Goal: Transaction & Acquisition: Book appointment/travel/reservation

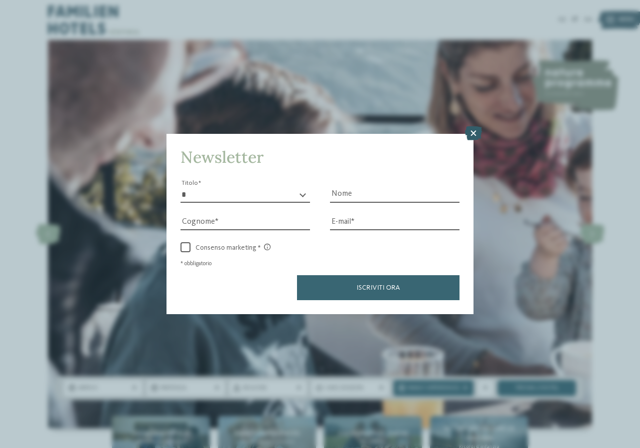
click at [474, 130] on icon at bounding box center [473, 133] width 17 height 14
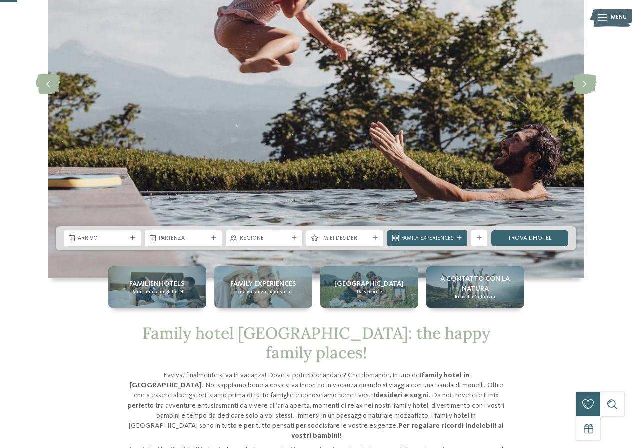
scroll to position [200, 0]
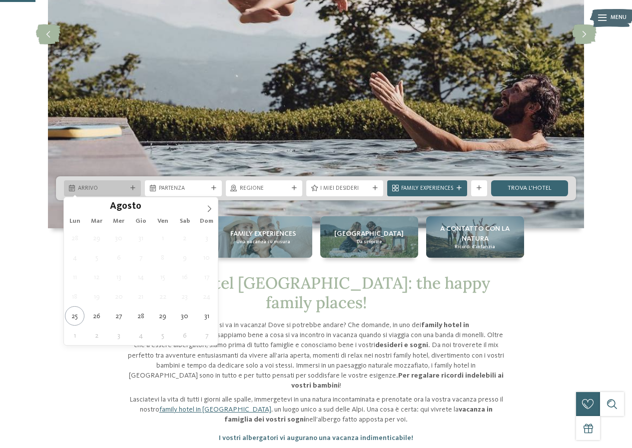
click at [111, 193] on div "Arrivo" at bounding box center [102, 188] width 77 height 16
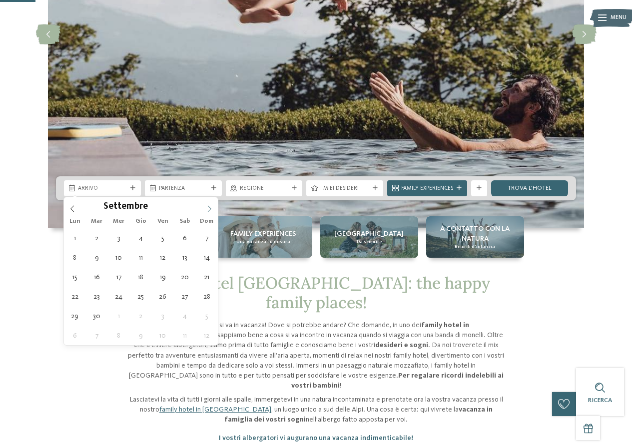
click at [208, 205] on span at bounding box center [209, 205] width 17 height 17
type div "02.09.2025"
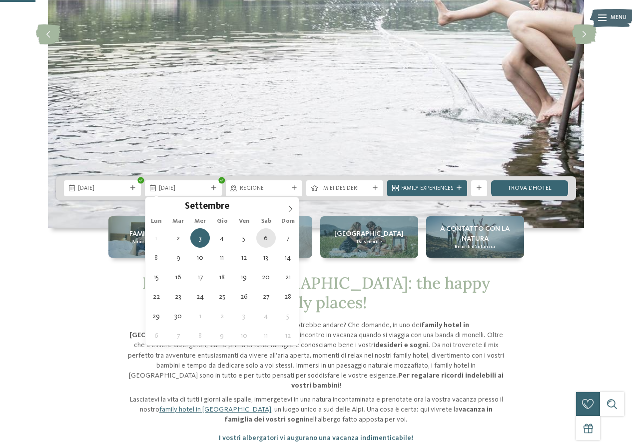
type div "06.09.2025"
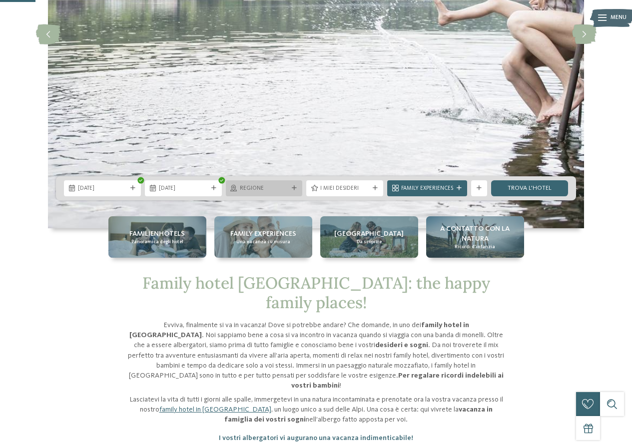
click at [279, 192] on span "Regione" at bounding box center [264, 189] width 49 height 8
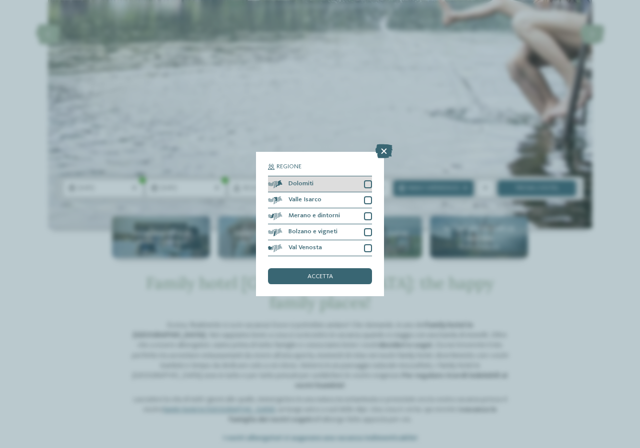
click at [368, 184] on div at bounding box center [368, 184] width 8 height 8
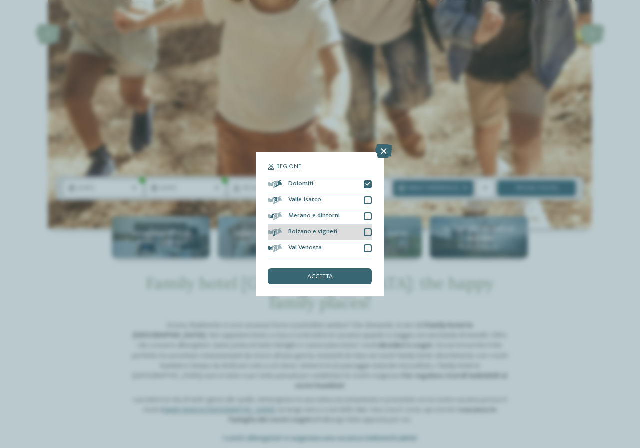
click at [370, 231] on div at bounding box center [368, 232] width 8 height 8
click at [367, 214] on div at bounding box center [368, 216] width 8 height 8
click at [367, 250] on div at bounding box center [368, 248] width 8 height 8
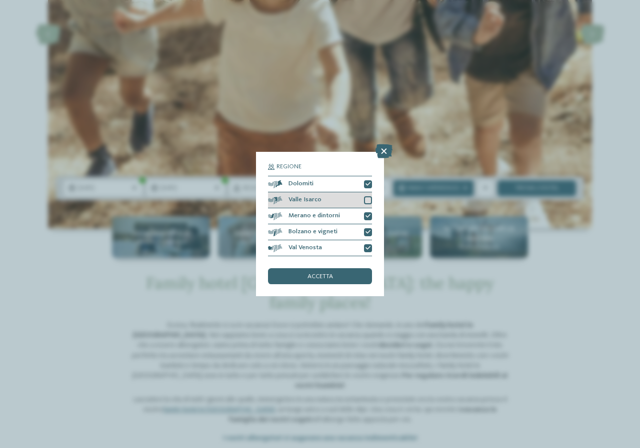
click at [368, 197] on div at bounding box center [368, 200] width 8 height 8
click at [338, 275] on div "accetta" at bounding box center [320, 276] width 104 height 16
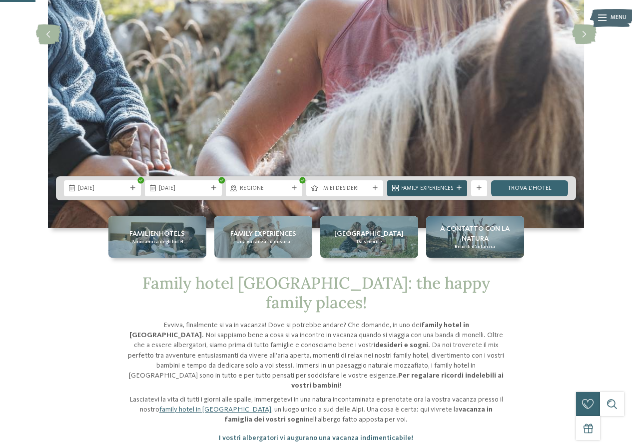
click at [413, 189] on span "Family Experiences" at bounding box center [427, 189] width 52 height 8
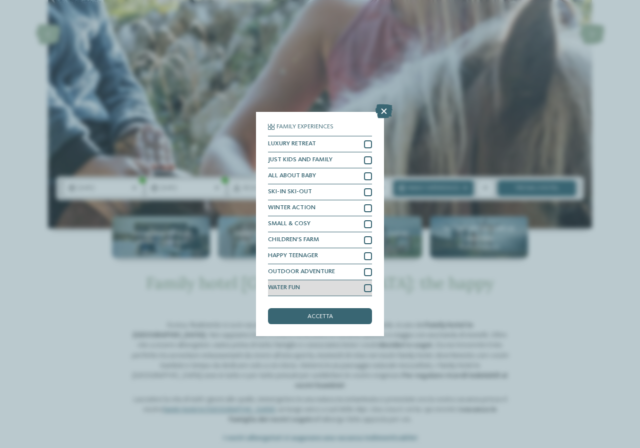
click at [365, 293] on div "WATER FUN" at bounding box center [320, 288] width 104 height 16
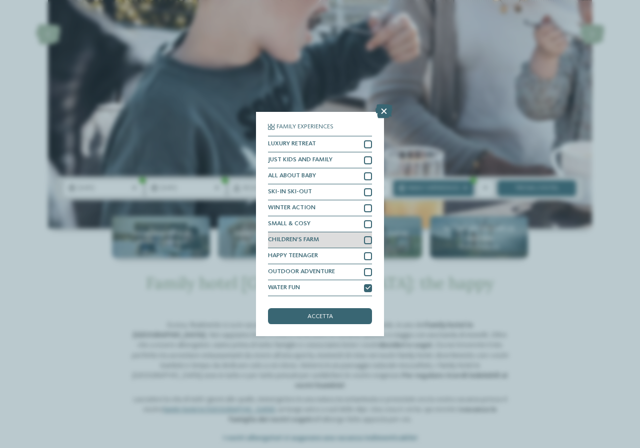
click at [369, 234] on div "CHILDREN’S FARM" at bounding box center [320, 240] width 104 height 16
click at [371, 221] on div at bounding box center [368, 224] width 8 height 8
click at [369, 254] on div at bounding box center [368, 256] width 8 height 8
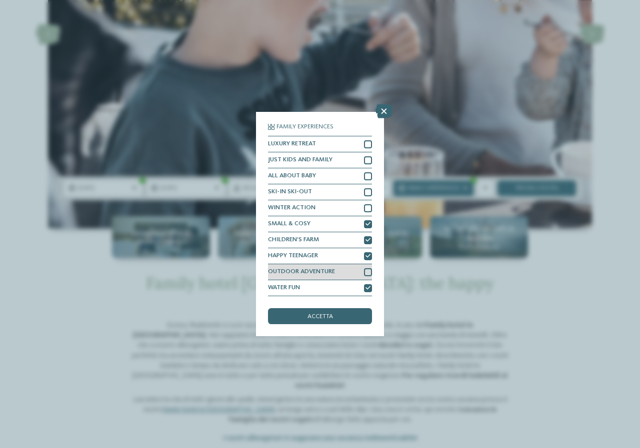
click at [365, 270] on div at bounding box center [368, 272] width 8 height 8
click at [343, 312] on div "accetta" at bounding box center [320, 316] width 104 height 16
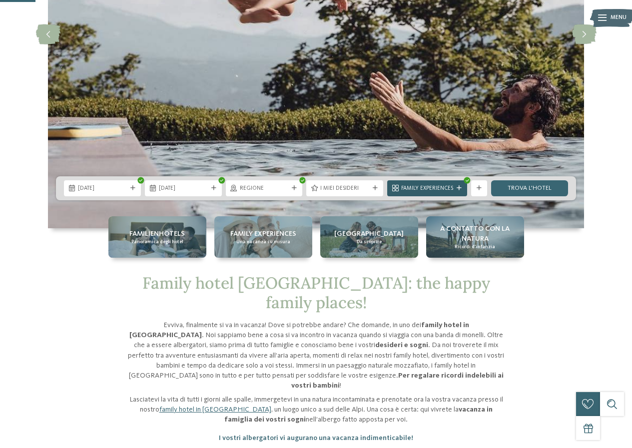
click at [442, 189] on span "Family Experiences" at bounding box center [427, 189] width 52 height 8
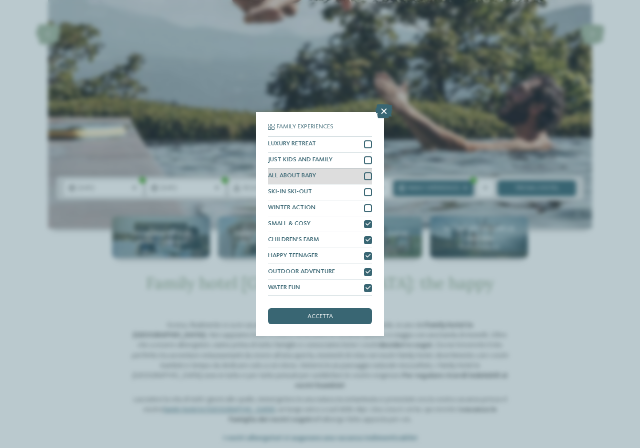
click at [368, 179] on div at bounding box center [368, 176] width 8 height 8
click at [326, 313] on div "accetta" at bounding box center [320, 316] width 104 height 16
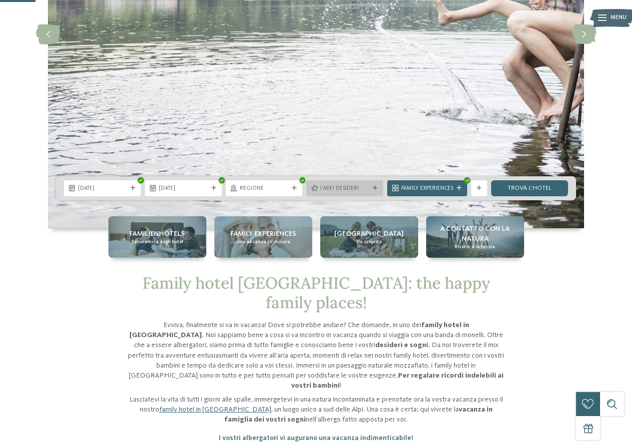
click at [382, 192] on div "I miei desideri" at bounding box center [344, 188] width 77 height 16
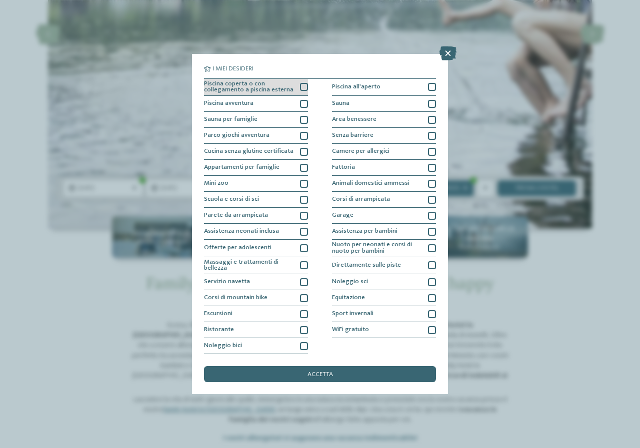
click at [282, 87] on span "Piscina coperta o con collegamento a piscina esterna" at bounding box center [249, 87] width 90 height 13
click at [284, 99] on div "Piscina avventura" at bounding box center [256, 104] width 104 height 16
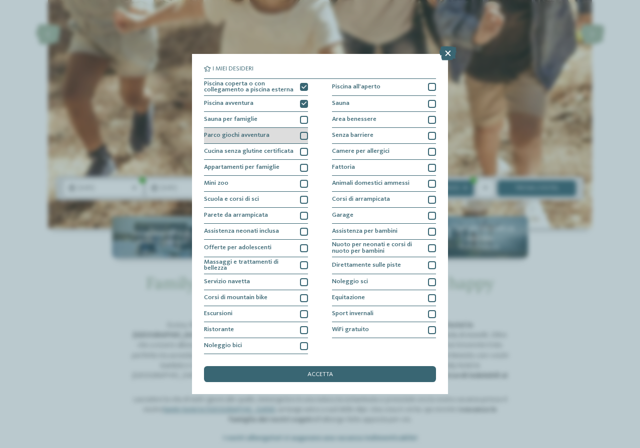
click at [303, 138] on div at bounding box center [304, 136] width 8 height 8
click at [302, 344] on div at bounding box center [304, 346] width 8 height 8
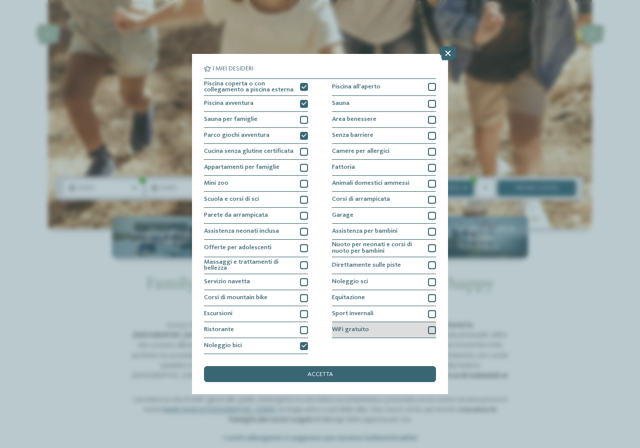
click at [432, 331] on div at bounding box center [432, 330] width 8 height 8
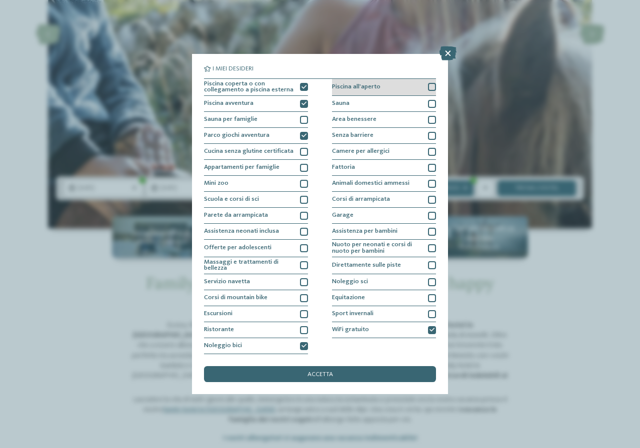
click at [431, 86] on div at bounding box center [432, 87] width 8 height 8
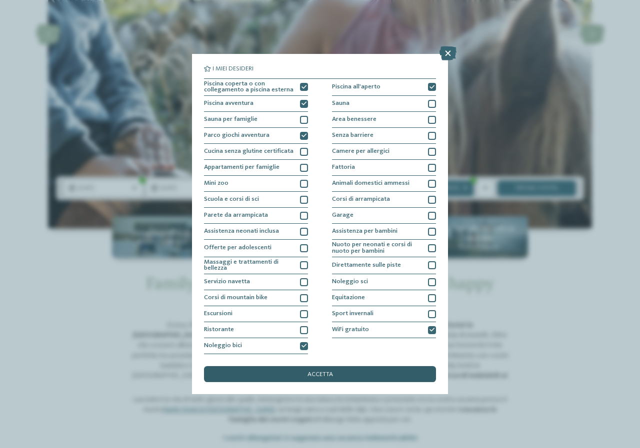
click at [321, 376] on span "accetta" at bounding box center [319, 375] width 25 height 6
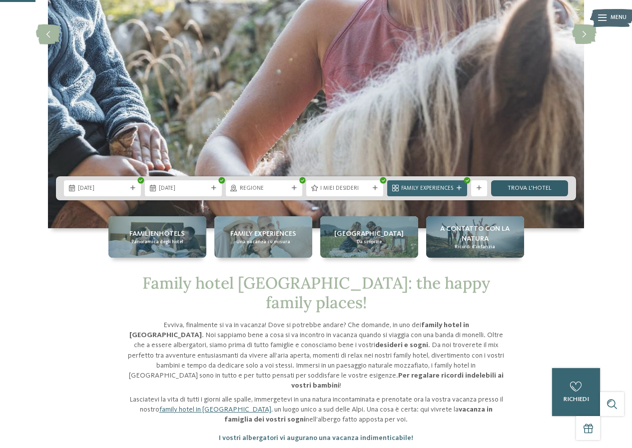
click at [504, 190] on link "trova l’hotel" at bounding box center [529, 188] width 77 height 16
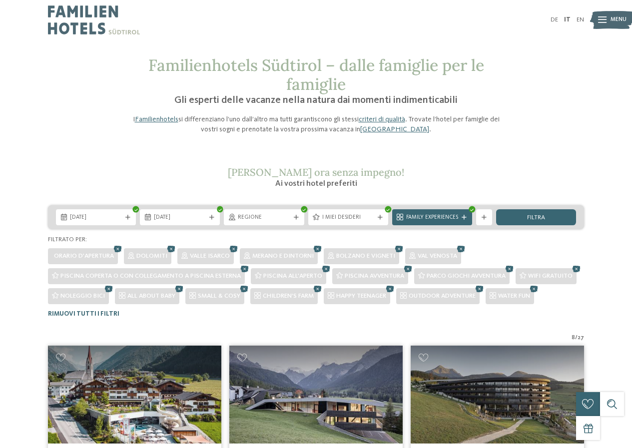
scroll to position [100, 0]
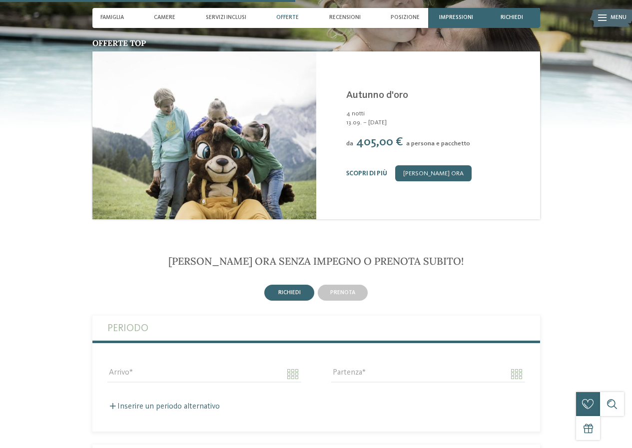
scroll to position [1199, 0]
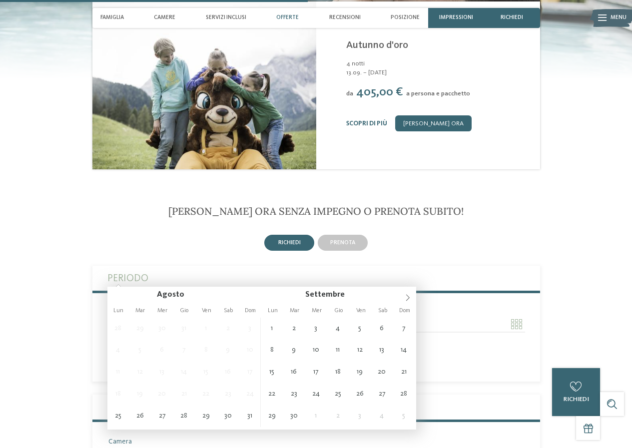
click at [159, 316] on input "Arrivo" at bounding box center [204, 324] width 194 height 17
type input "**********"
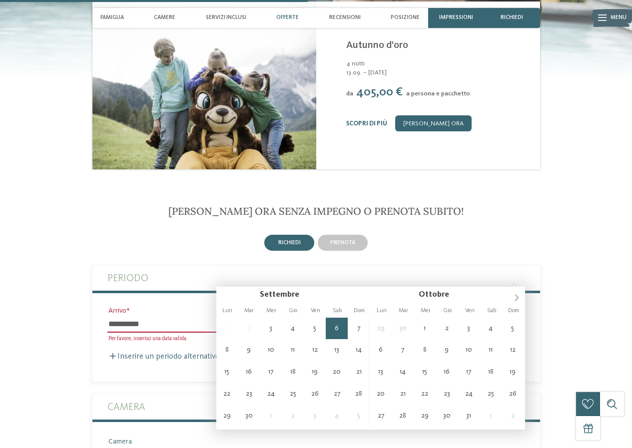
type input "**********"
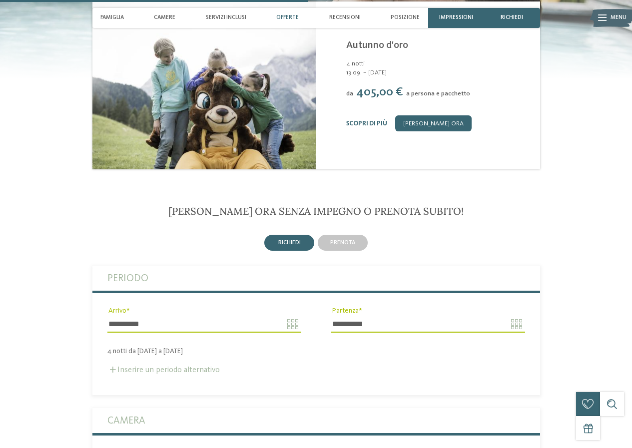
click at [206, 366] on label "Inserire un periodo alternativo" at bounding box center [163, 370] width 112 height 8
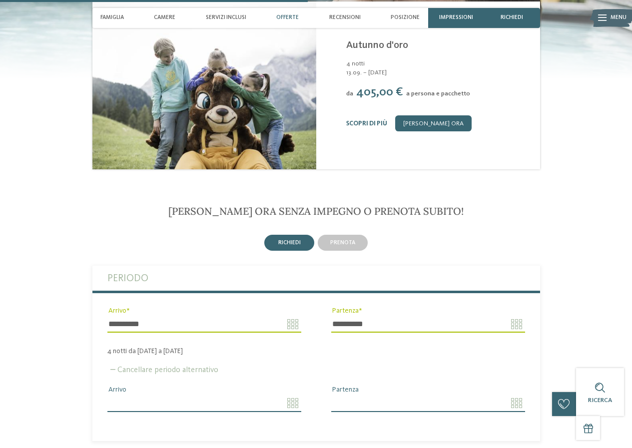
click at [206, 366] on label "Cancellare periodo alternativo" at bounding box center [162, 370] width 111 height 8
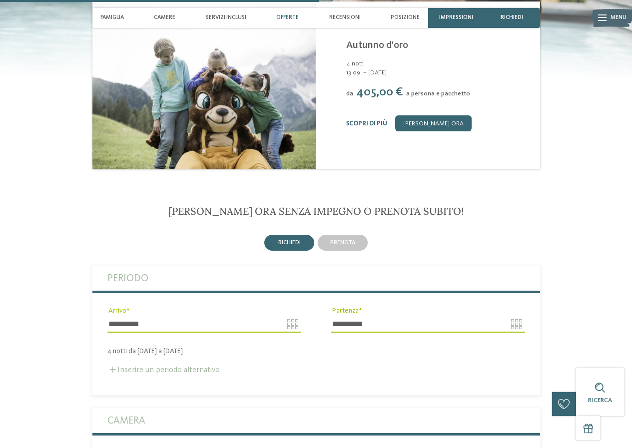
scroll to position [1299, 0]
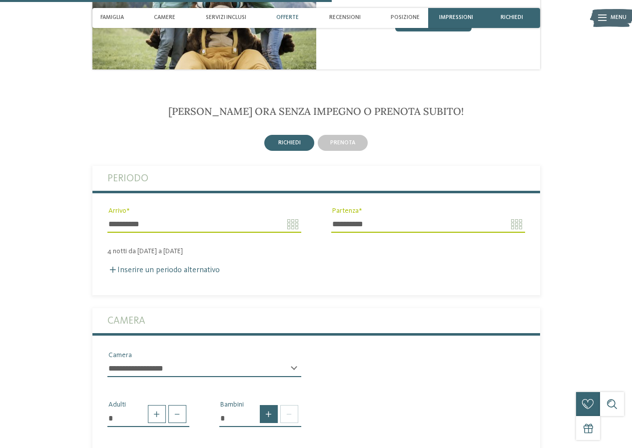
click at [274, 405] on span at bounding box center [269, 414] width 18 height 18
type input "*"
click at [274, 400] on div "* Bambini * * * * * * * * * * * ** ** ** ** ** ** ** ** Età bambino * * * * * *…" at bounding box center [260, 452] width 112 height 105
click at [266, 445] on select "* * * * * * * * * * * ** ** ** ** ** ** ** **" at bounding box center [260, 453] width 82 height 17
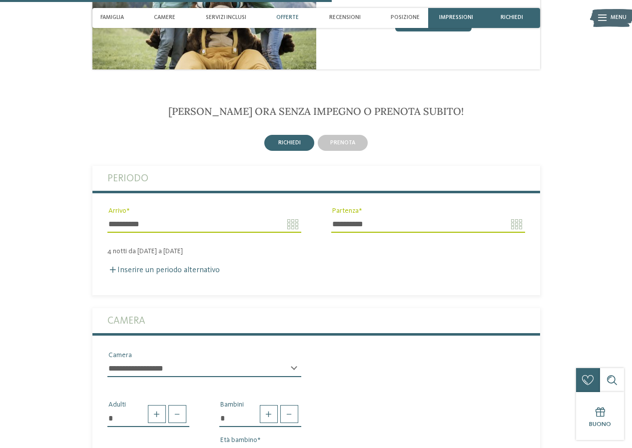
select select "**"
click at [219, 445] on select "* * * * * * * * * * * ** ** ** ** ** ** ** **" at bounding box center [260, 453] width 82 height 17
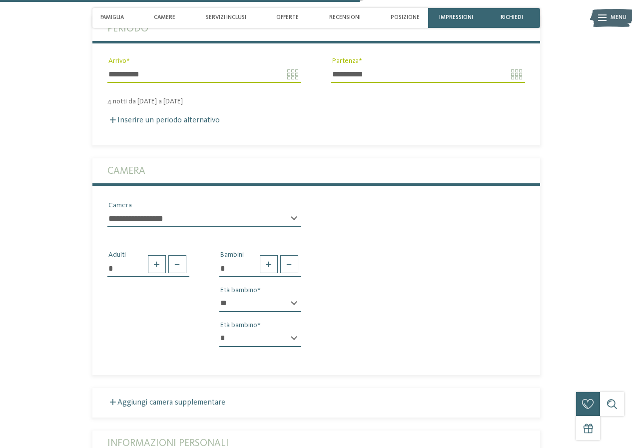
click at [267, 330] on div "* * * * * * * * * * * ** ** ** ** ** ** ** ** Età bambino" at bounding box center [260, 342] width 82 height 25
click at [270, 330] on select "* * * * * * * * * * * ** ** ** ** ** ** ** **" at bounding box center [260, 338] width 82 height 17
select select "*"
click at [219, 330] on select "* * * * * * * * * * * ** ** ** ** ** ** ** **" at bounding box center [260, 338] width 82 height 17
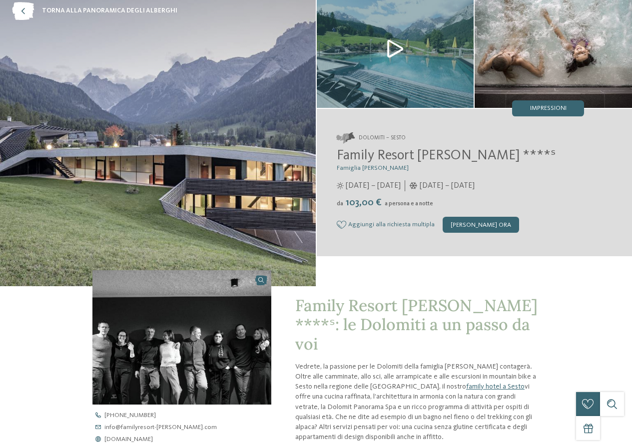
scroll to position [0, 0]
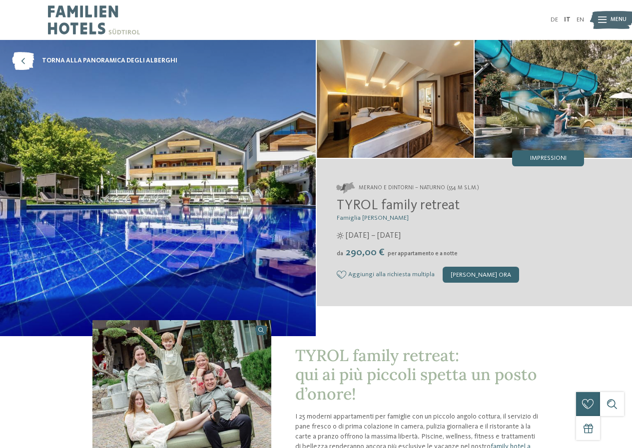
drag, startPoint x: 465, startPoint y: 206, endPoint x: 336, endPoint y: 203, distance: 128.9
click at [337, 203] on h2 "TYROL family retreat" at bounding box center [461, 206] width 248 height 17
copy span "TYROL family retreat"
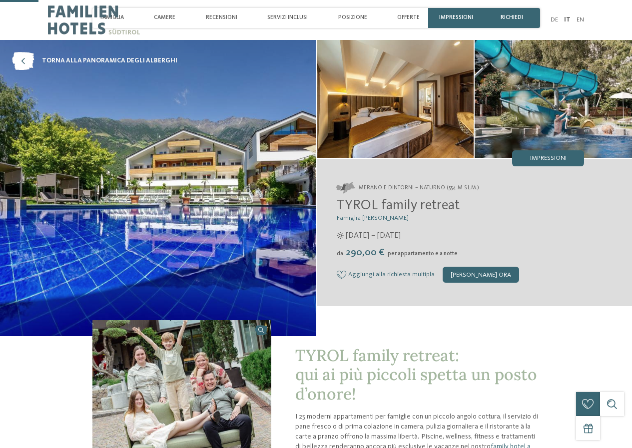
scroll to position [150, 0]
